Goal: Register for event/course

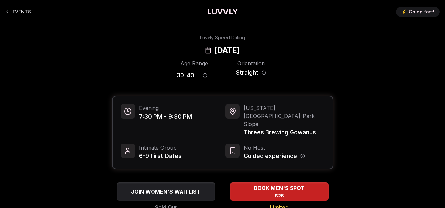
click at [32, 14] on div "EVENTS LUVVLY ⚡️ Going fast!" at bounding box center [222, 12] width 445 height 24
click at [27, 11] on link "EVENTS" at bounding box center [18, 11] width 26 height 13
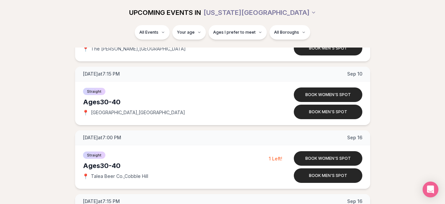
scroll to position [3058, 0]
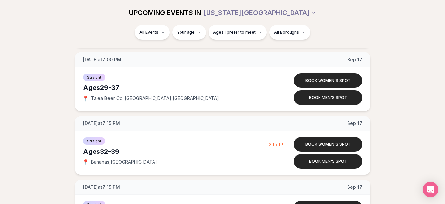
scroll to position [2297, 0]
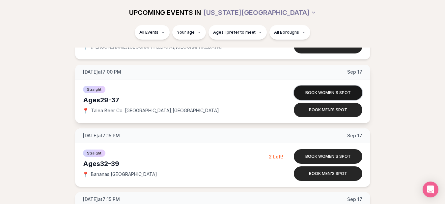
click at [337, 90] on button "Book women's spot" at bounding box center [328, 92] width 68 height 14
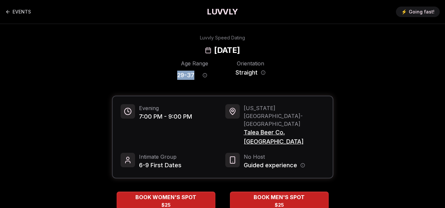
drag, startPoint x: 176, startPoint y: 76, endPoint x: 193, endPoint y: 75, distance: 17.5
click at [193, 75] on div "Age Range 29 - 37 Orientation Straight" at bounding box center [222, 71] width 221 height 23
copy span "29 - 37"
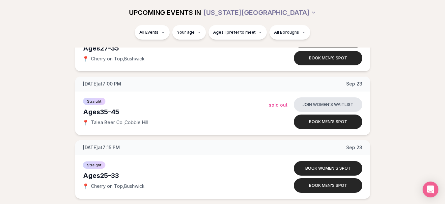
scroll to position [2540, 0]
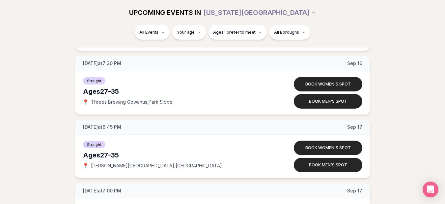
scroll to position [1226, 0]
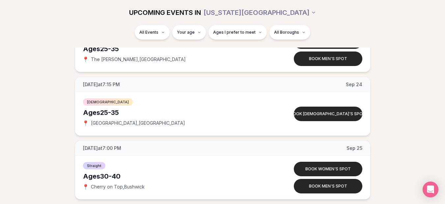
scroll to position [442, 0]
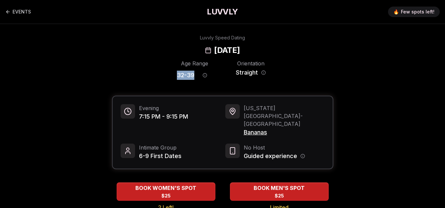
drag, startPoint x: 184, startPoint y: 74, endPoint x: 196, endPoint y: 75, distance: 11.9
click at [196, 75] on div "32 - 39" at bounding box center [194, 75] width 35 height 14
